Goal: Task Accomplishment & Management: Manage account settings

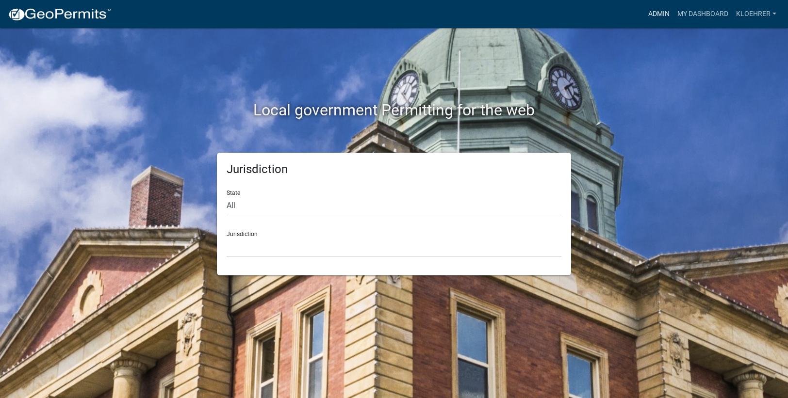
click at [660, 14] on link "Admin" at bounding box center [658, 14] width 29 height 18
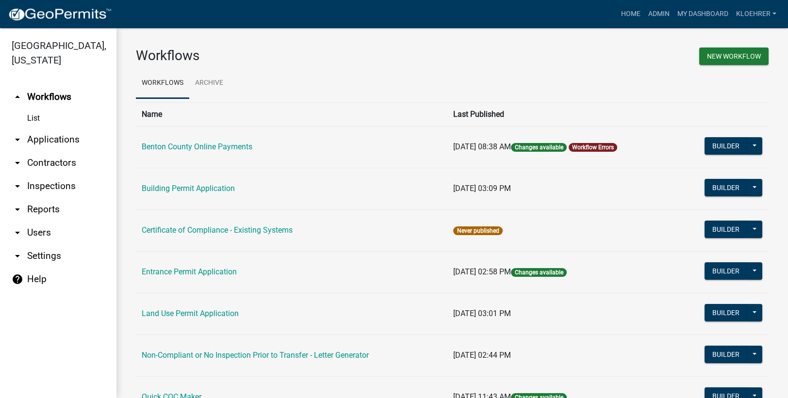
click at [51, 140] on link "arrow_drop_down Applications" at bounding box center [58, 139] width 116 height 23
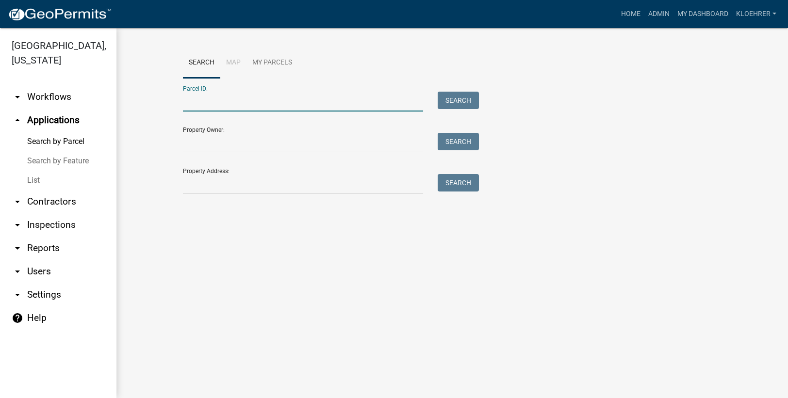
click at [194, 96] on input "Parcel ID:" at bounding box center [303, 102] width 240 height 20
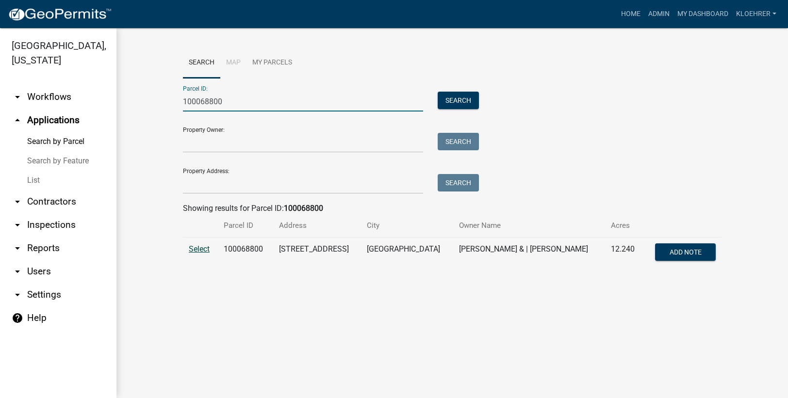
type input "100068800"
click at [202, 252] on span "Select" at bounding box center [199, 249] width 21 height 9
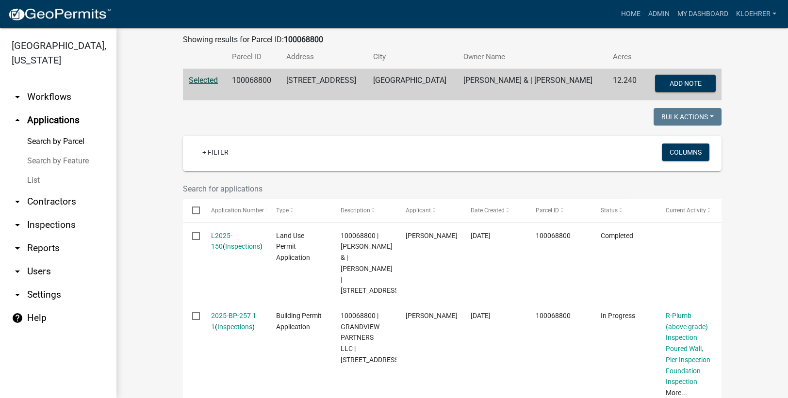
scroll to position [223, 0]
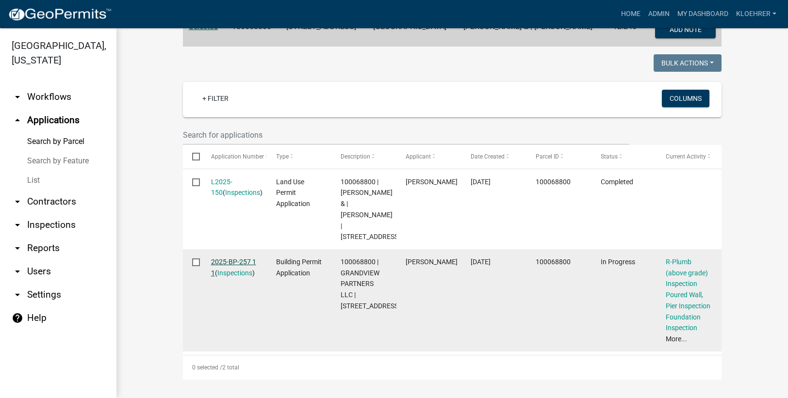
click at [230, 258] on link "2025-BP-257 1 1" at bounding box center [233, 267] width 45 height 19
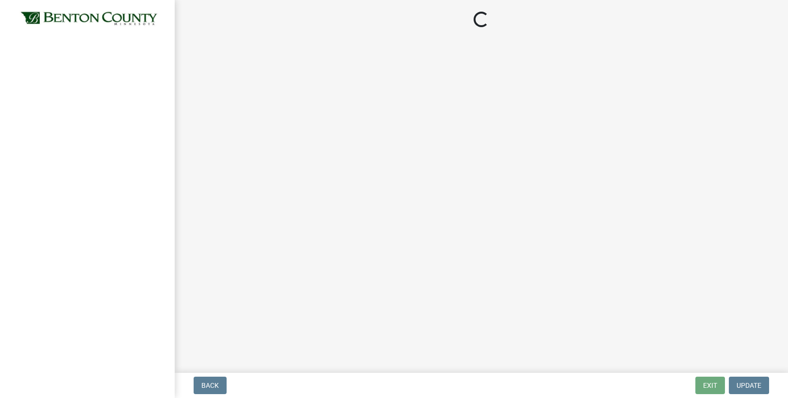
select select "17bfa135-5610-45df-8ce7-87530b7d86d4"
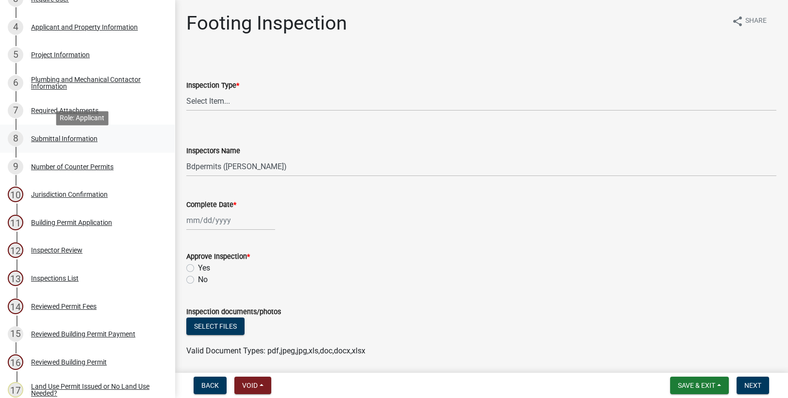
scroll to position [195, 0]
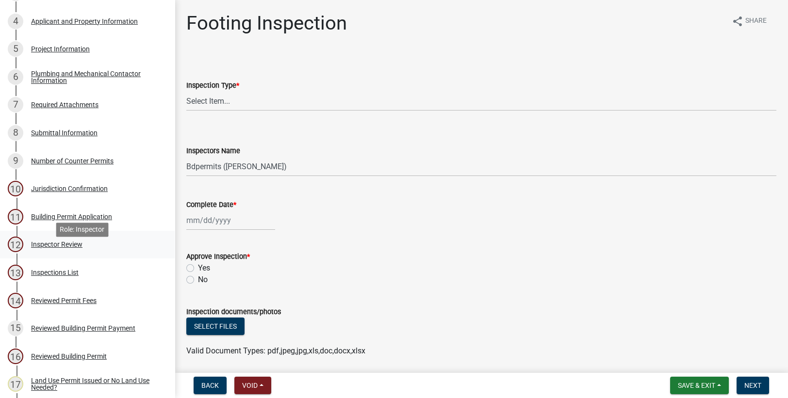
click at [71, 248] on div "Inspector Review" at bounding box center [56, 244] width 51 height 7
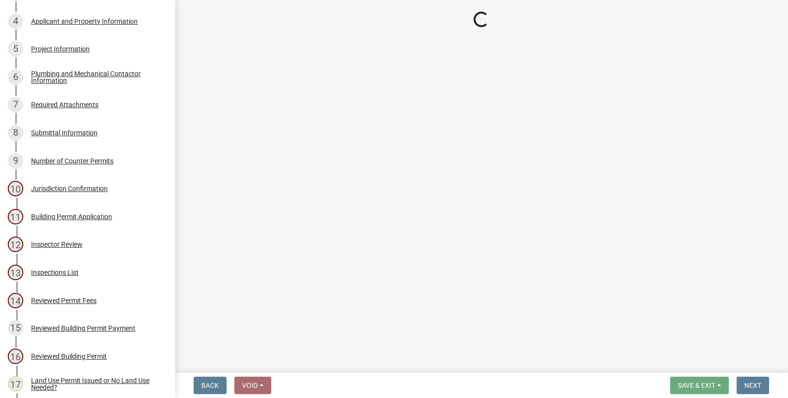
select select "94a12757-2a59-4079-8756-dca9431867ef"
select select "6dc0760e-8c08-4580-9fe9-6a7ebc6918b6"
select select "523529d2-5cc6-44b9-b072-47143663a054"
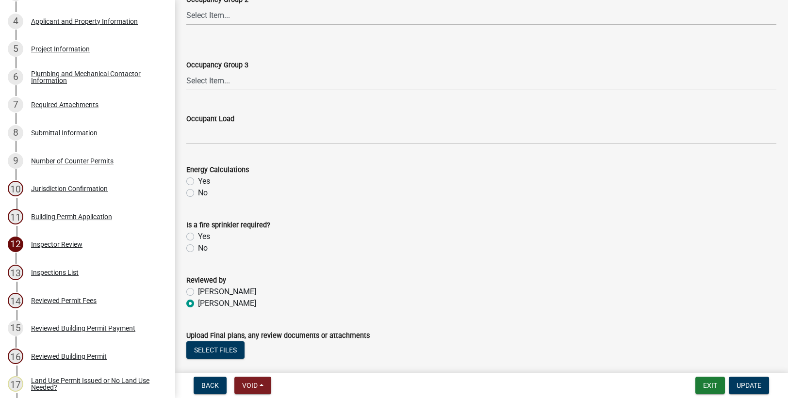
scroll to position [456, 0]
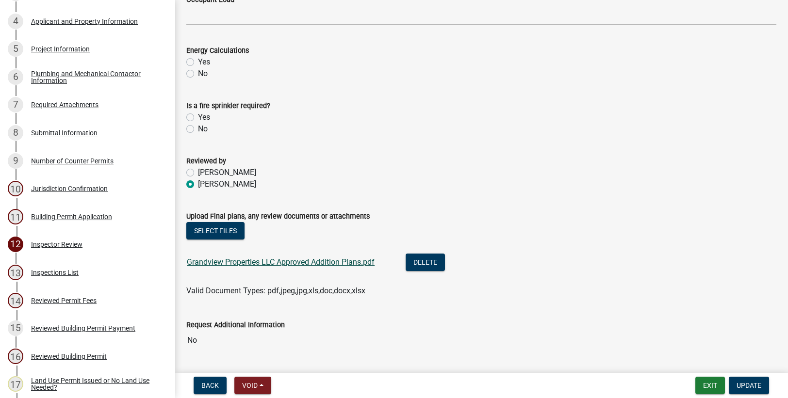
click at [327, 261] on link "Grandview Properties LLC Approved Addition Plans.pdf" at bounding box center [281, 262] width 188 height 9
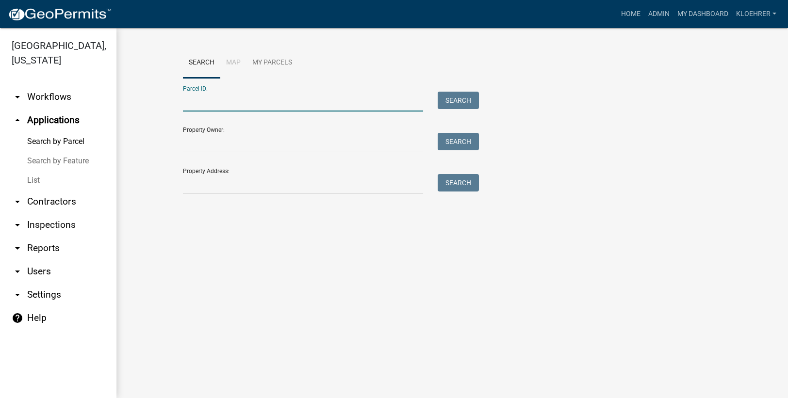
click at [246, 102] on input "Parcel ID:" at bounding box center [303, 102] width 240 height 20
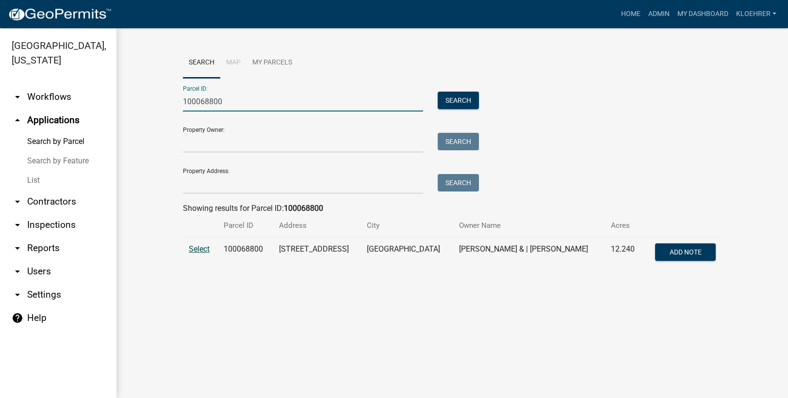
type input "100068800"
click at [198, 246] on span "Select" at bounding box center [199, 249] width 21 height 9
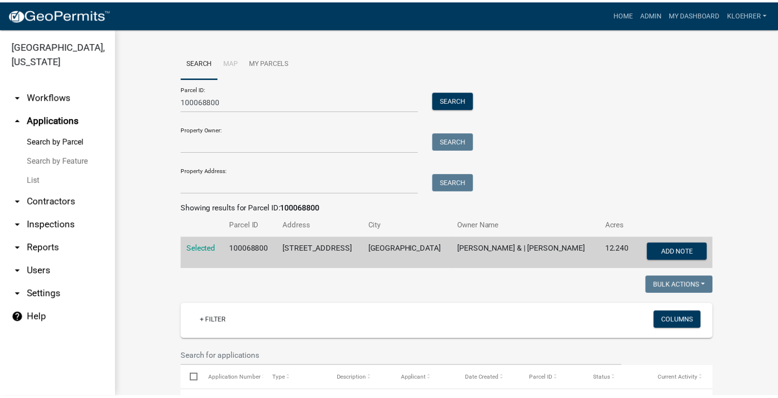
scroll to position [223, 0]
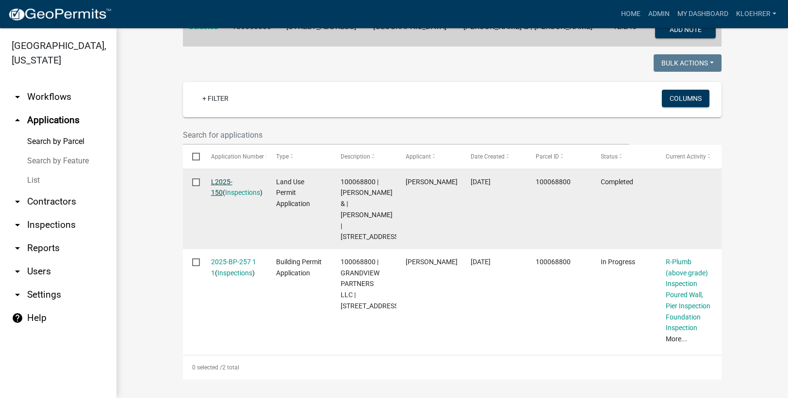
click at [230, 181] on link "L2025-150" at bounding box center [221, 187] width 21 height 19
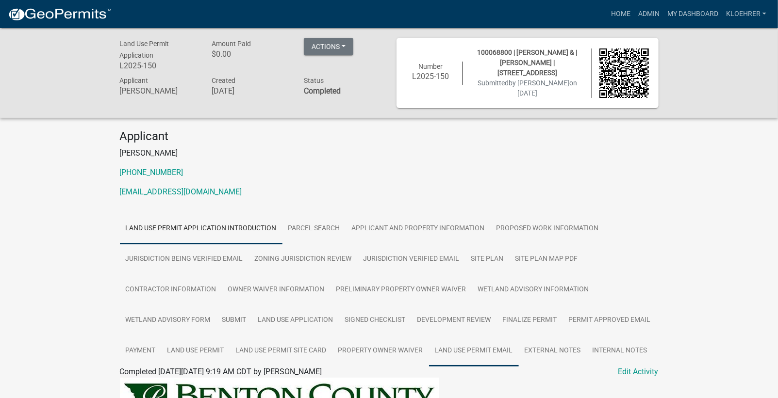
click at [489, 347] on link "Land Use Permit Email" at bounding box center [474, 351] width 90 height 31
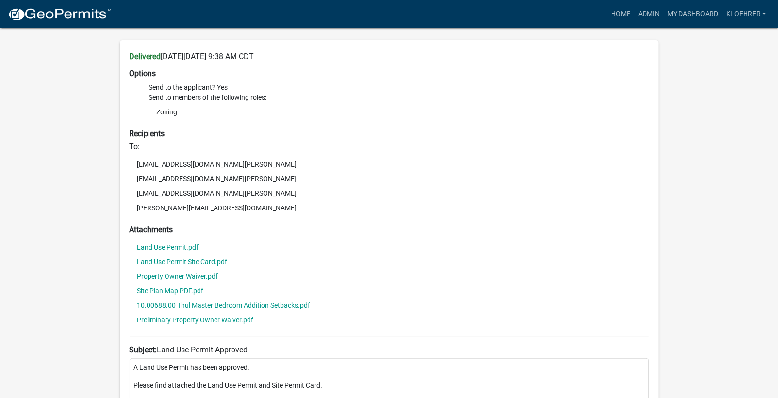
scroll to position [491, 0]
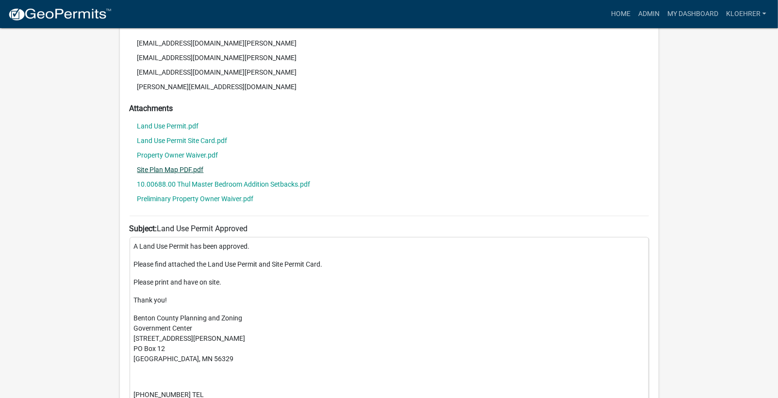
click at [159, 166] on link "Site Plan Map PDF.pdf" at bounding box center [170, 169] width 66 height 7
click at [233, 185] on link "10.00688.00 Thul Master Bedroom Addition Setbacks.pdf" at bounding box center [223, 184] width 173 height 7
click at [179, 123] on link "Land Use Permit.pdf" at bounding box center [168, 126] width 62 height 7
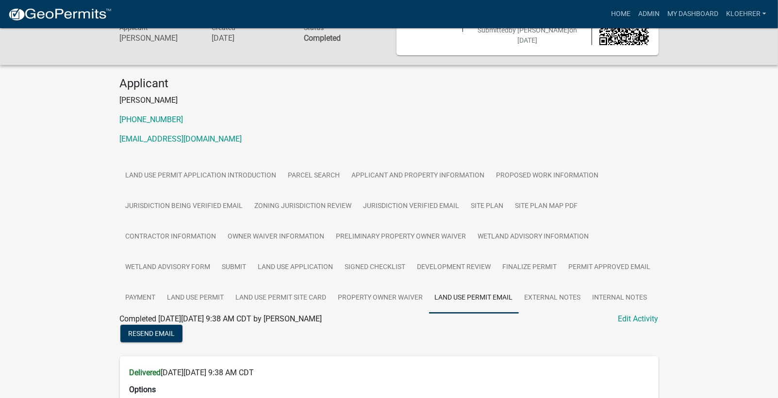
scroll to position [0, 0]
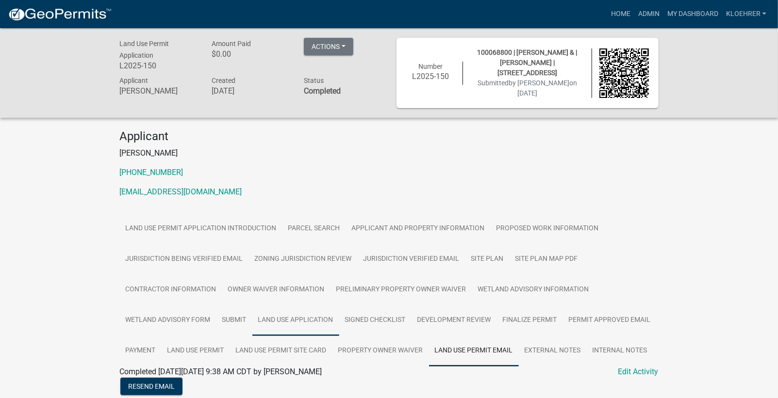
click at [288, 313] on link "Land Use Application" at bounding box center [295, 320] width 87 height 31
click at [184, 379] on link "Land Use Application" at bounding box center [156, 383] width 73 height 9
